Goal: Task Accomplishment & Management: Complete application form

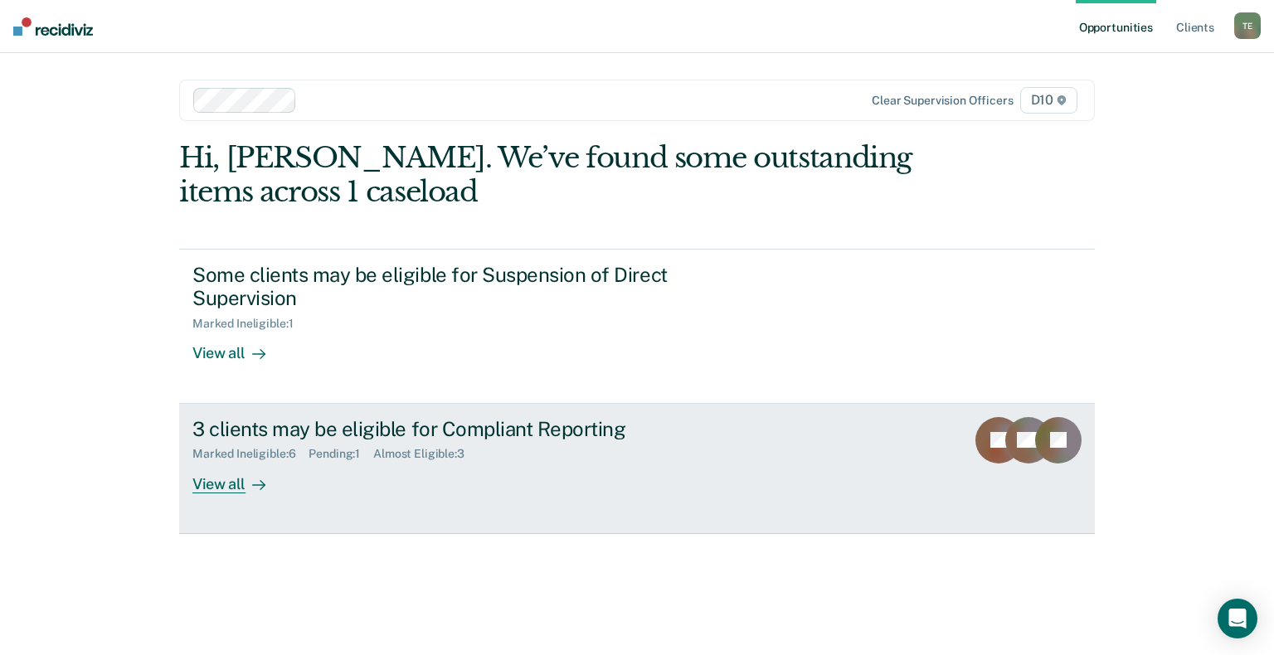
click at [227, 469] on link "3 clients may be eligible for Compliant Reporting Marked Ineligible : 6 Pending…" at bounding box center [636, 469] width 915 height 130
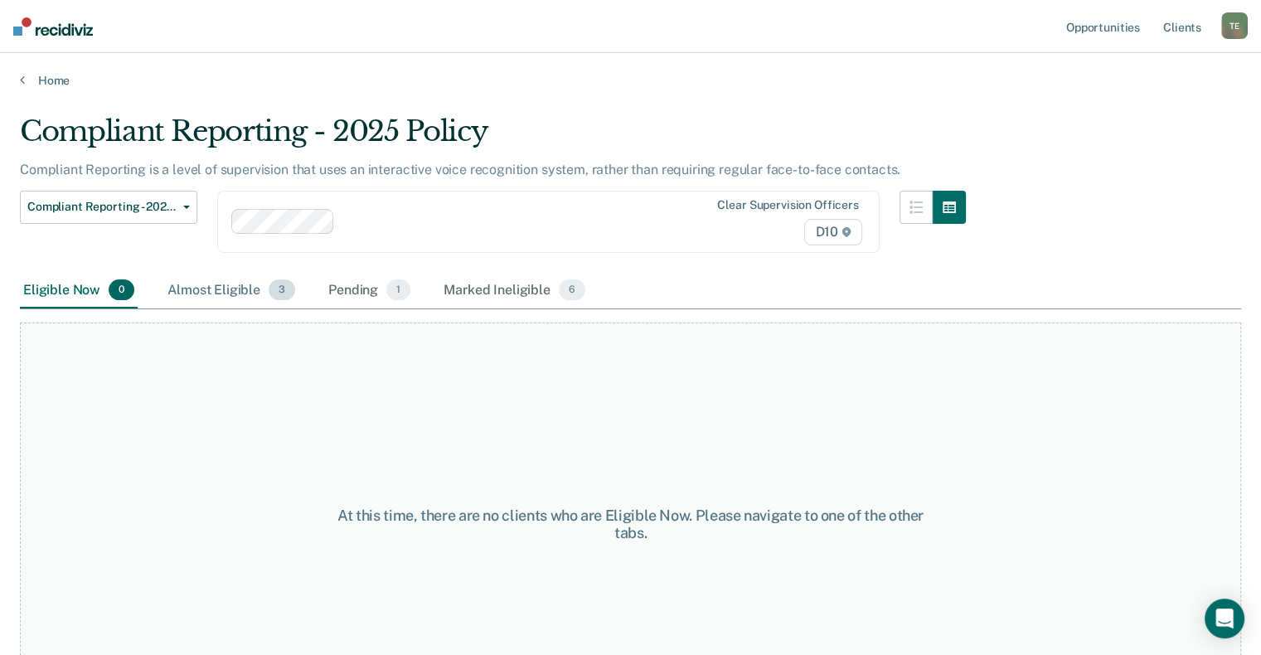
click at [221, 294] on div "Almost Eligible 3" at bounding box center [231, 291] width 134 height 36
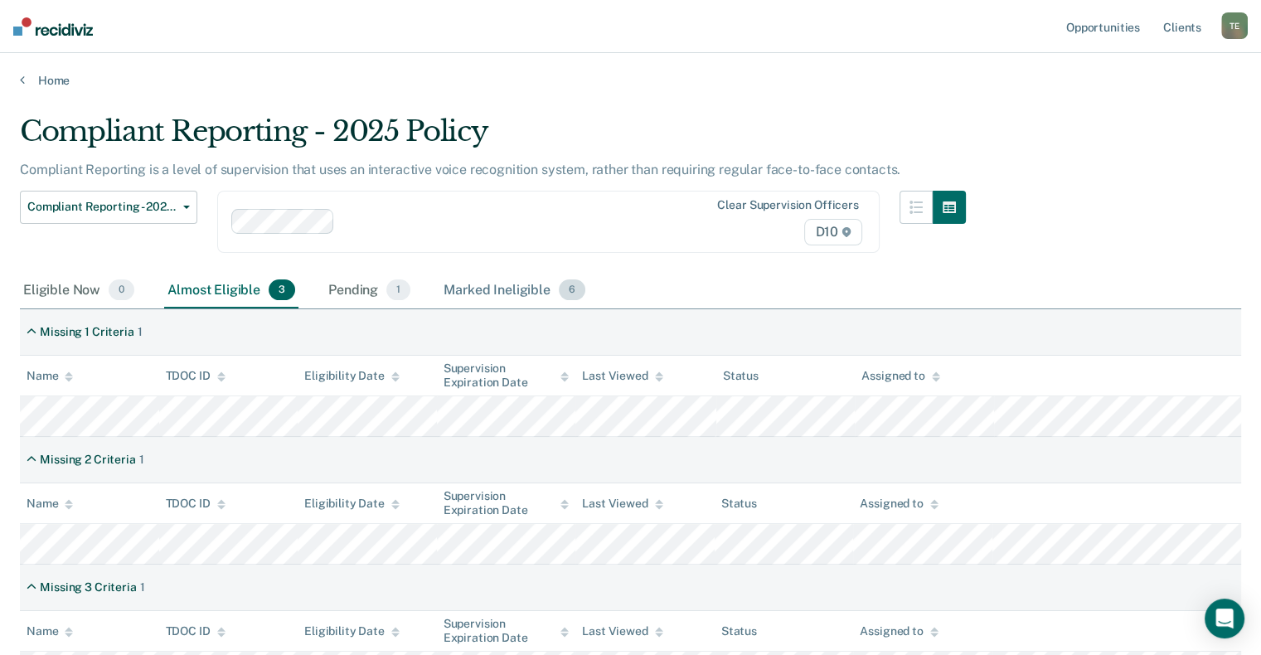
click at [502, 290] on div "Marked Ineligible 6" at bounding box center [514, 291] width 148 height 36
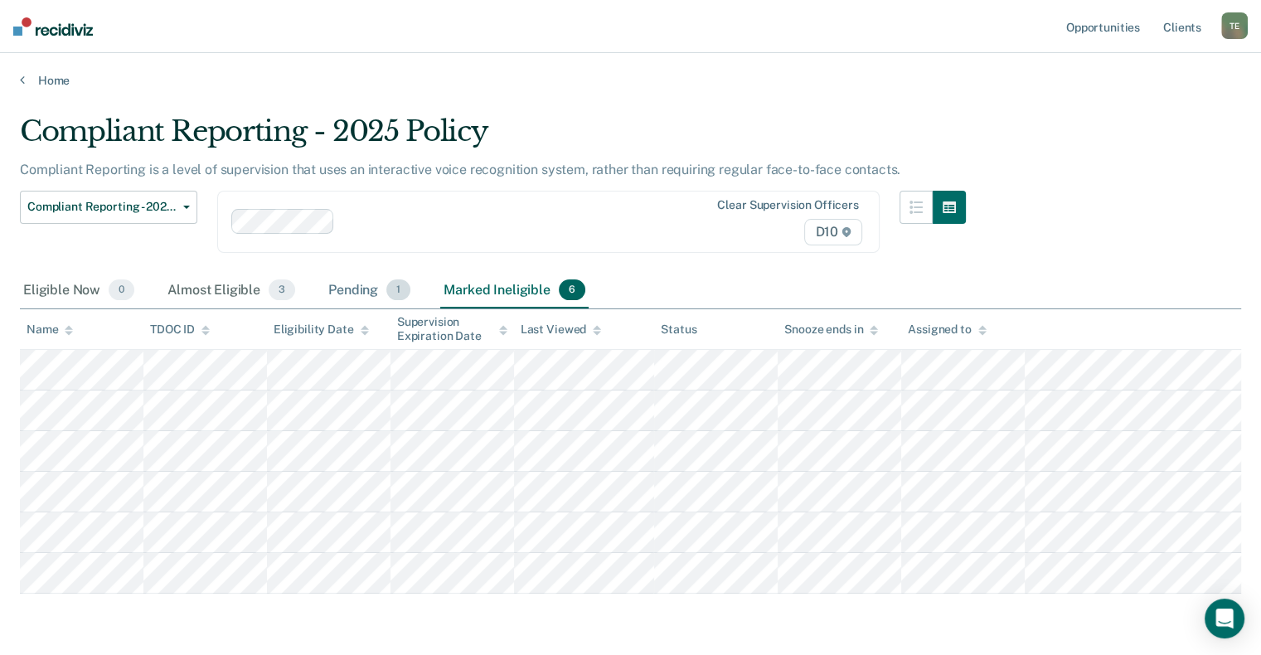
click at [358, 290] on div "Pending 1" at bounding box center [369, 291] width 89 height 36
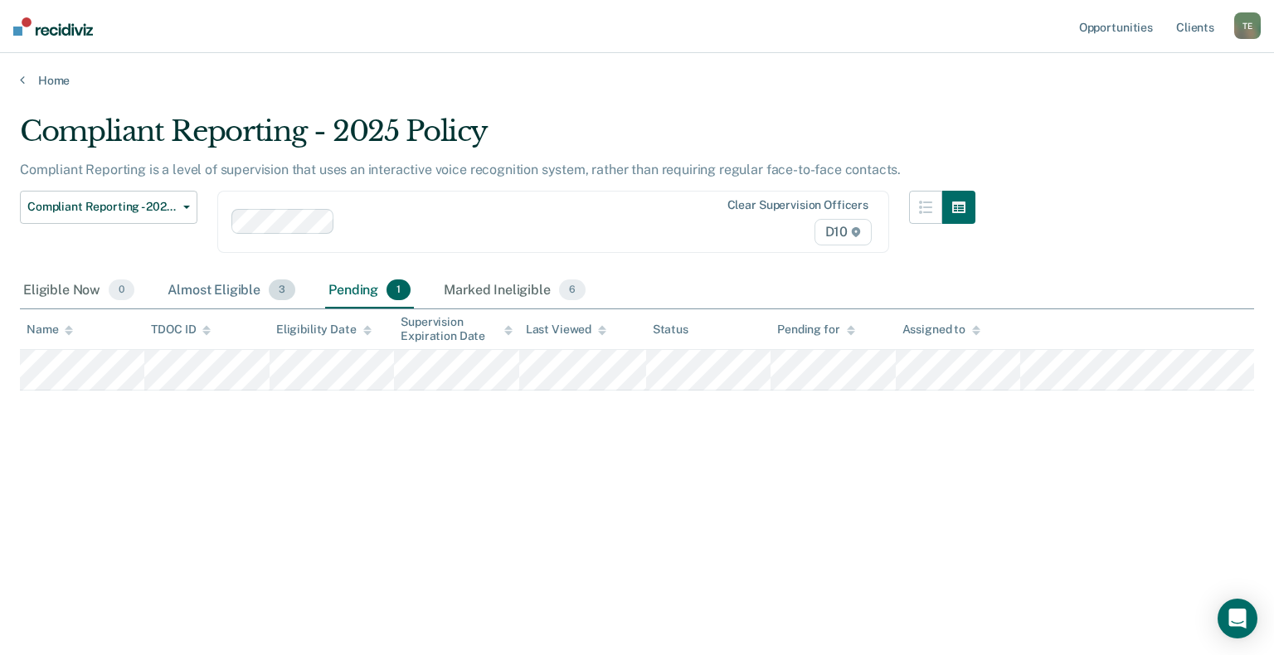
click at [203, 294] on div "Almost Eligible 3" at bounding box center [231, 291] width 134 height 36
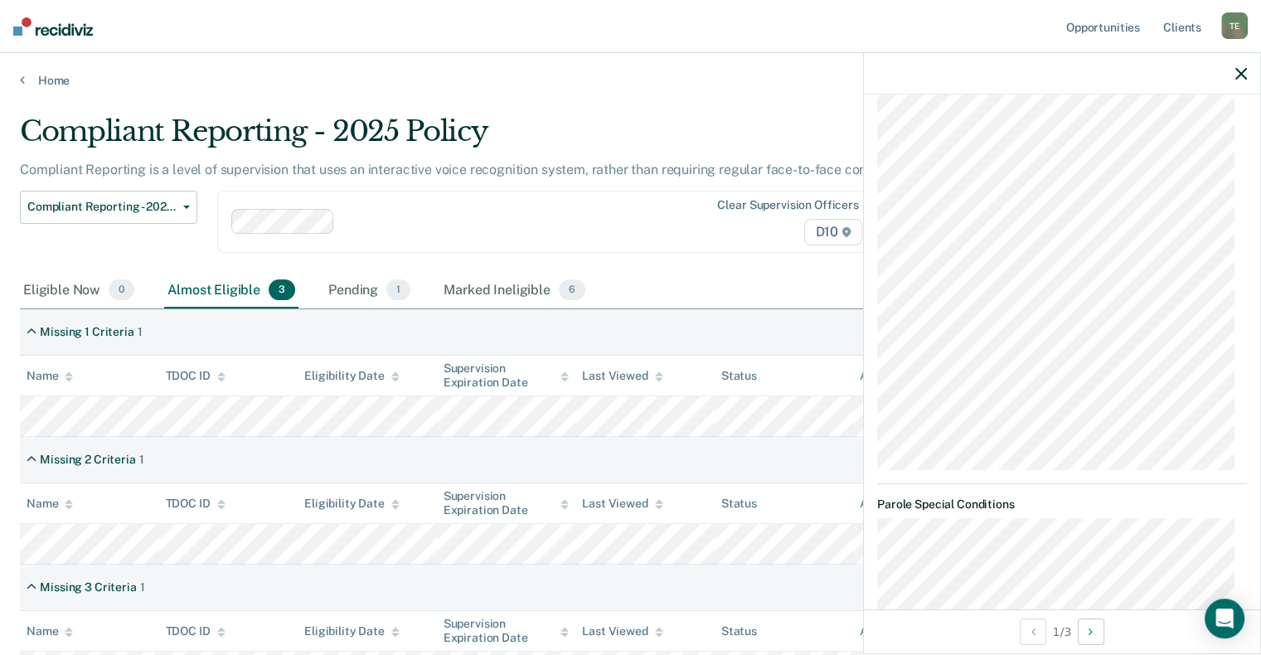
scroll to position [415, 0]
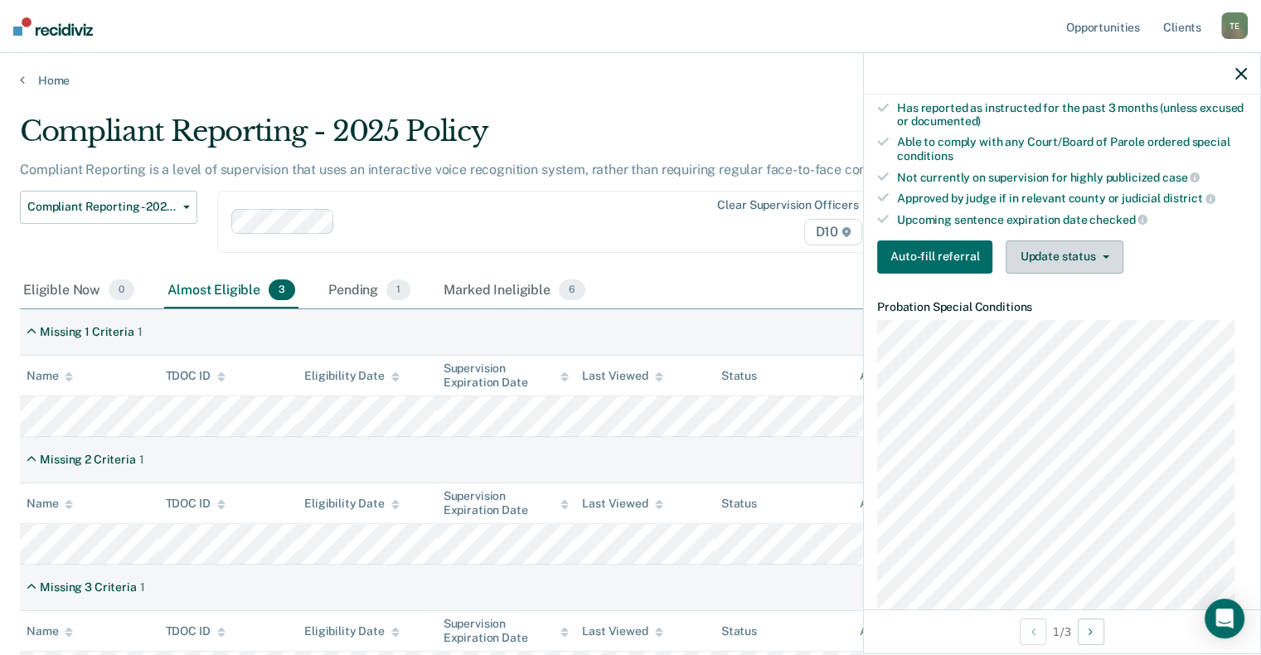
click at [1083, 257] on button "Update status" at bounding box center [1064, 256] width 117 height 33
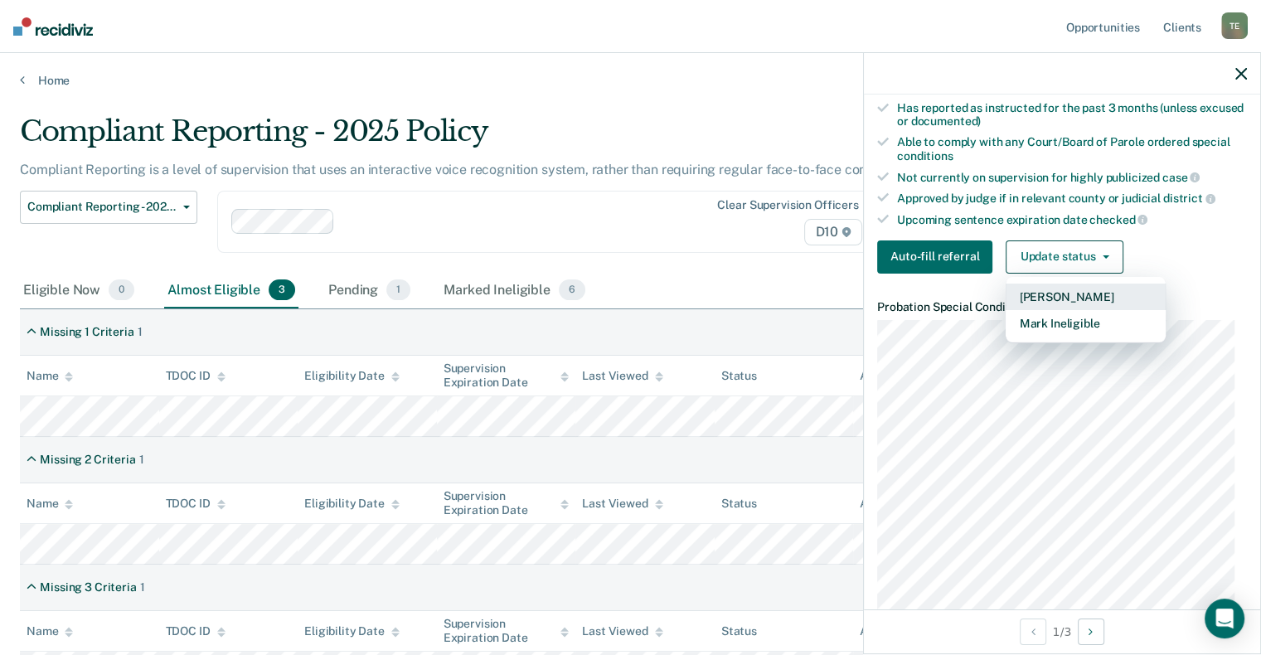
click at [1085, 293] on button "[PERSON_NAME]" at bounding box center [1086, 297] width 160 height 27
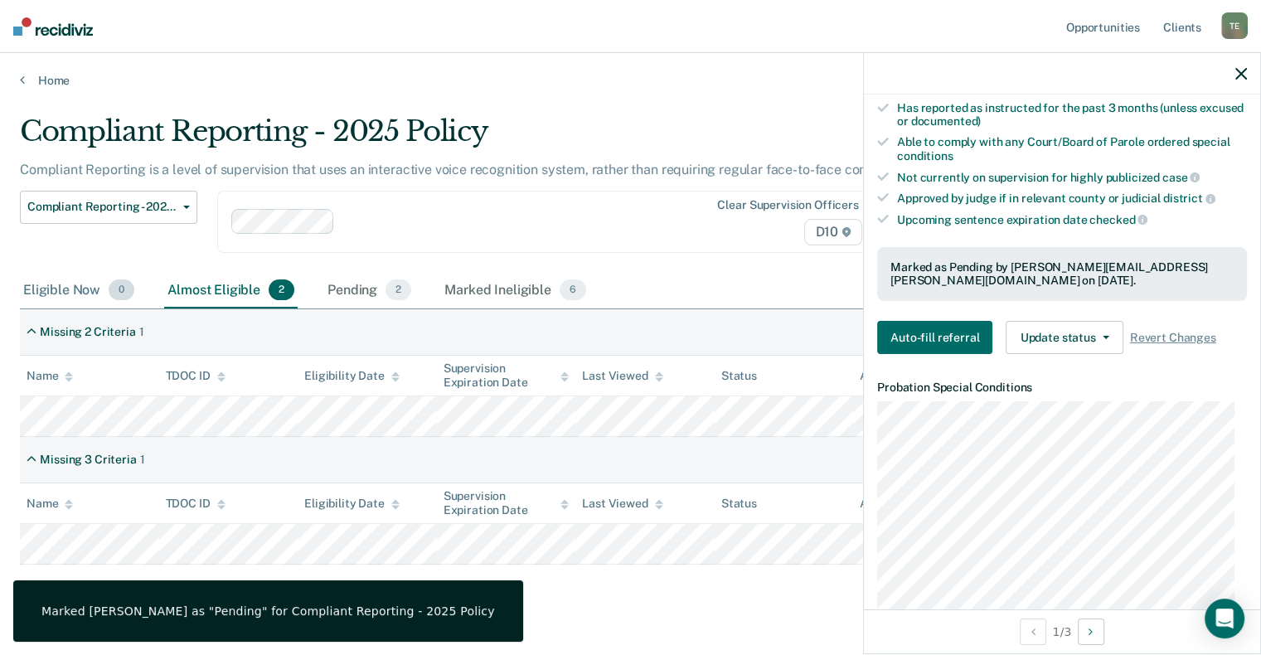
click at [66, 287] on div "Eligible Now 0" at bounding box center [79, 291] width 118 height 36
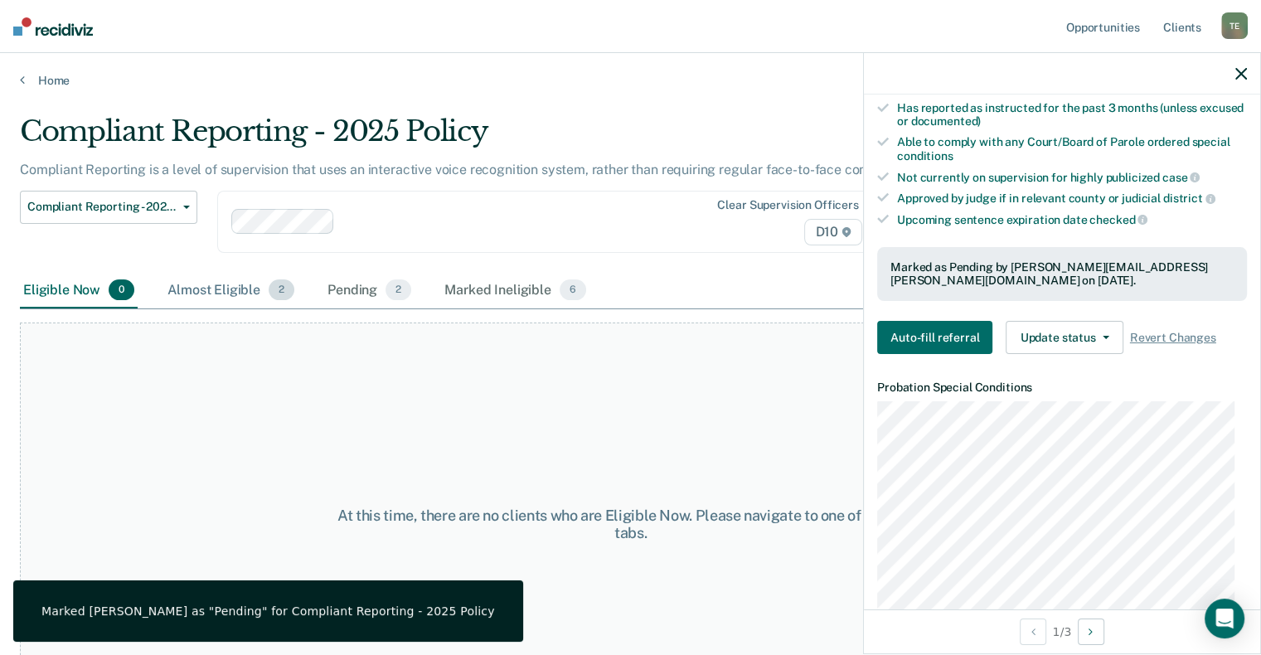
click at [207, 287] on div "Almost Eligible 2" at bounding box center [231, 291] width 134 height 36
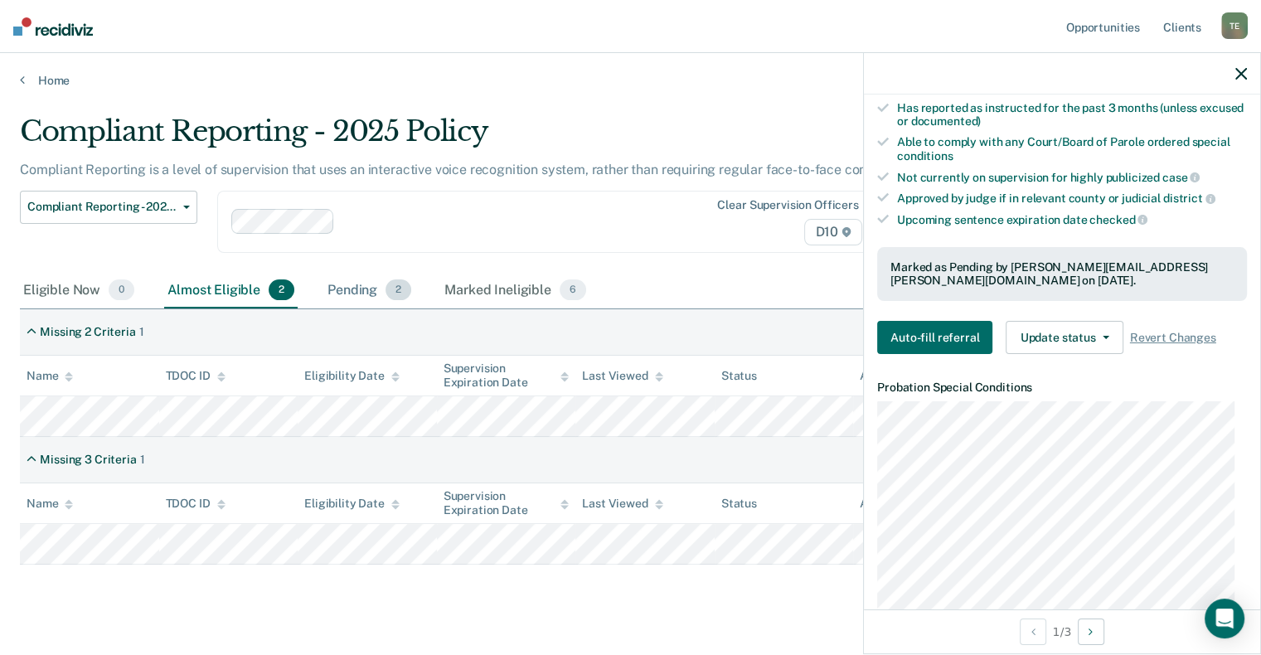
click at [352, 287] on div "Pending 2" at bounding box center [369, 291] width 90 height 36
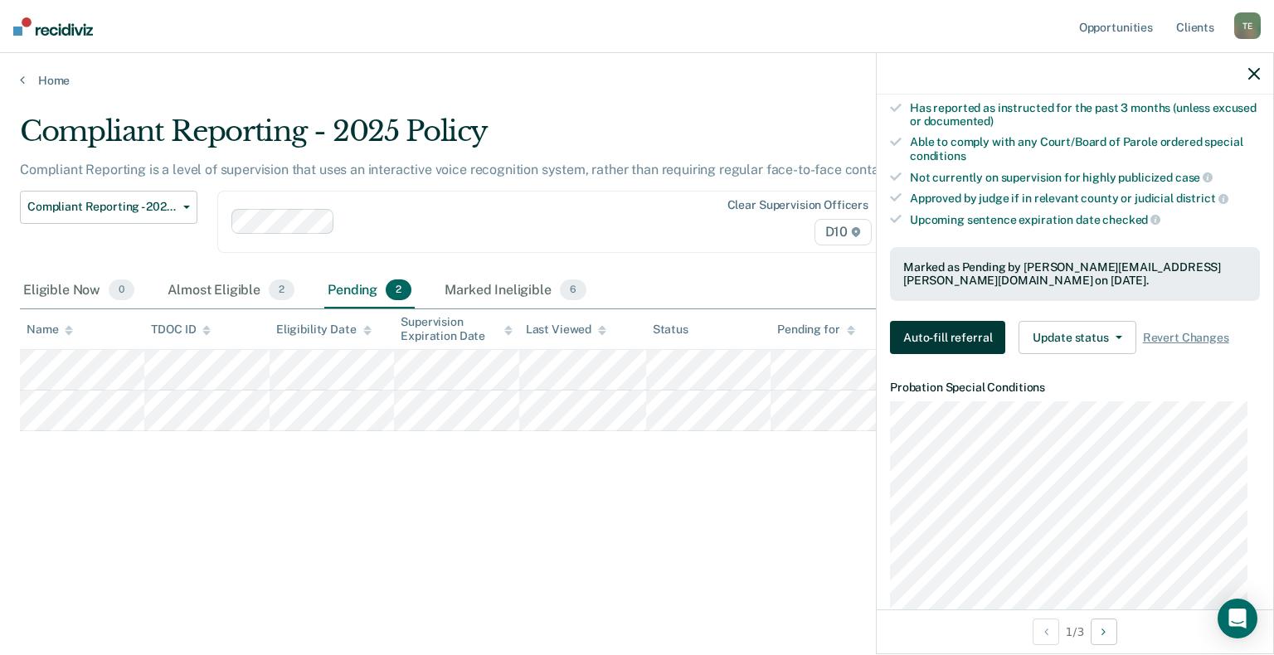
click at [940, 337] on button "Auto-fill referral" at bounding box center [947, 337] width 115 height 33
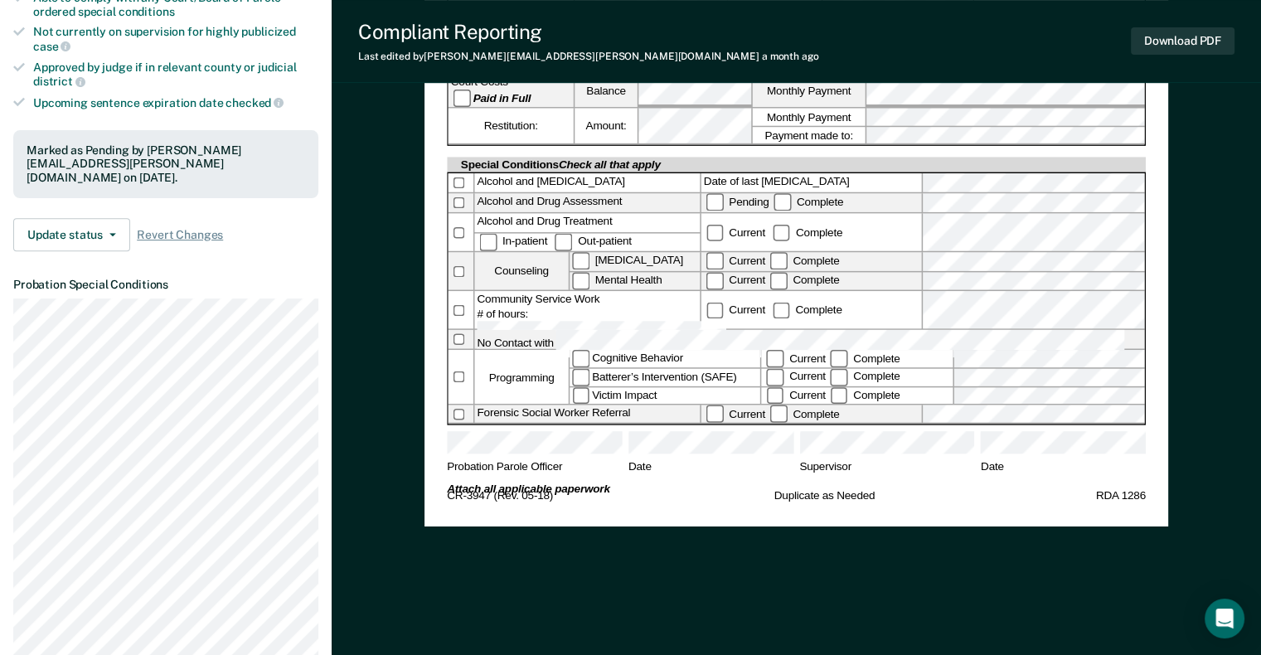
scroll to position [415, 0]
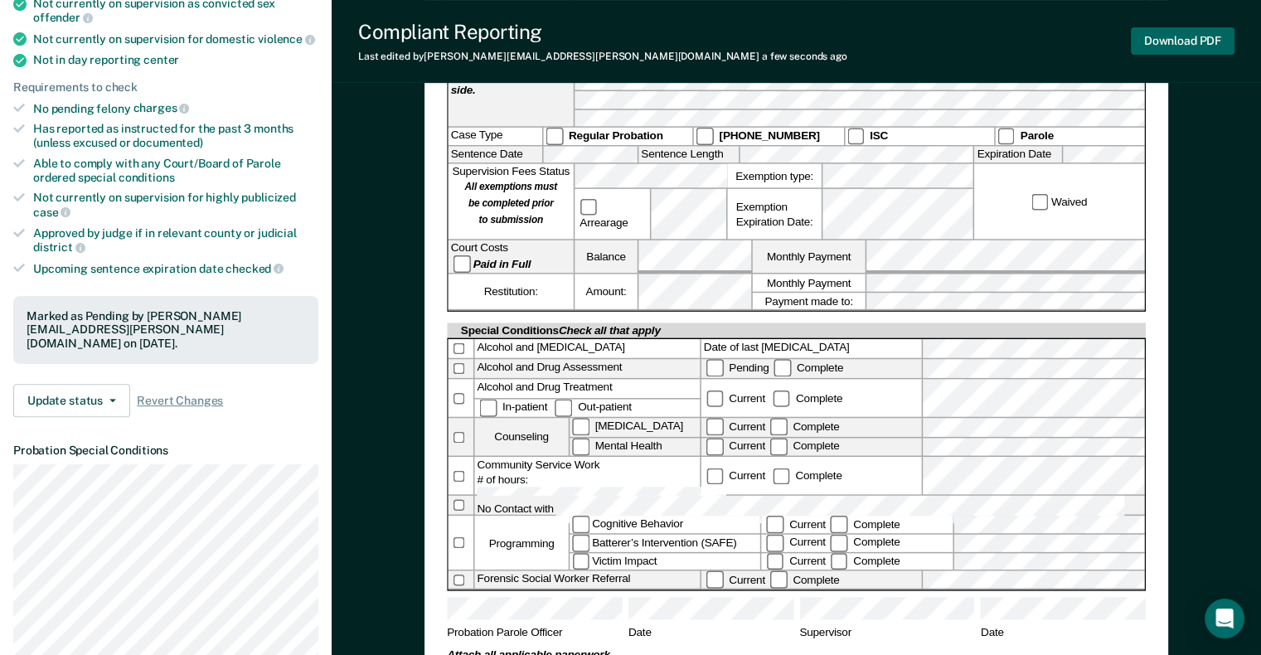
click at [1157, 42] on button "Download PDF" at bounding box center [1183, 40] width 104 height 27
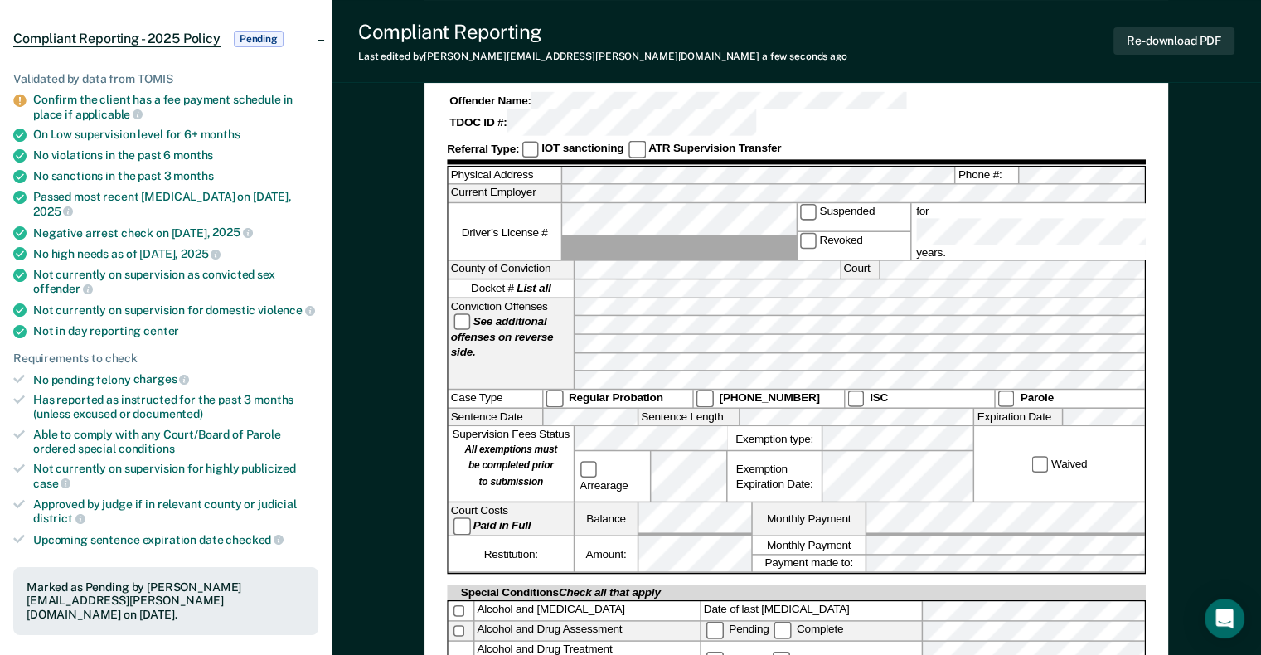
scroll to position [0, 0]
